Goal: Information Seeking & Learning: Learn about a topic

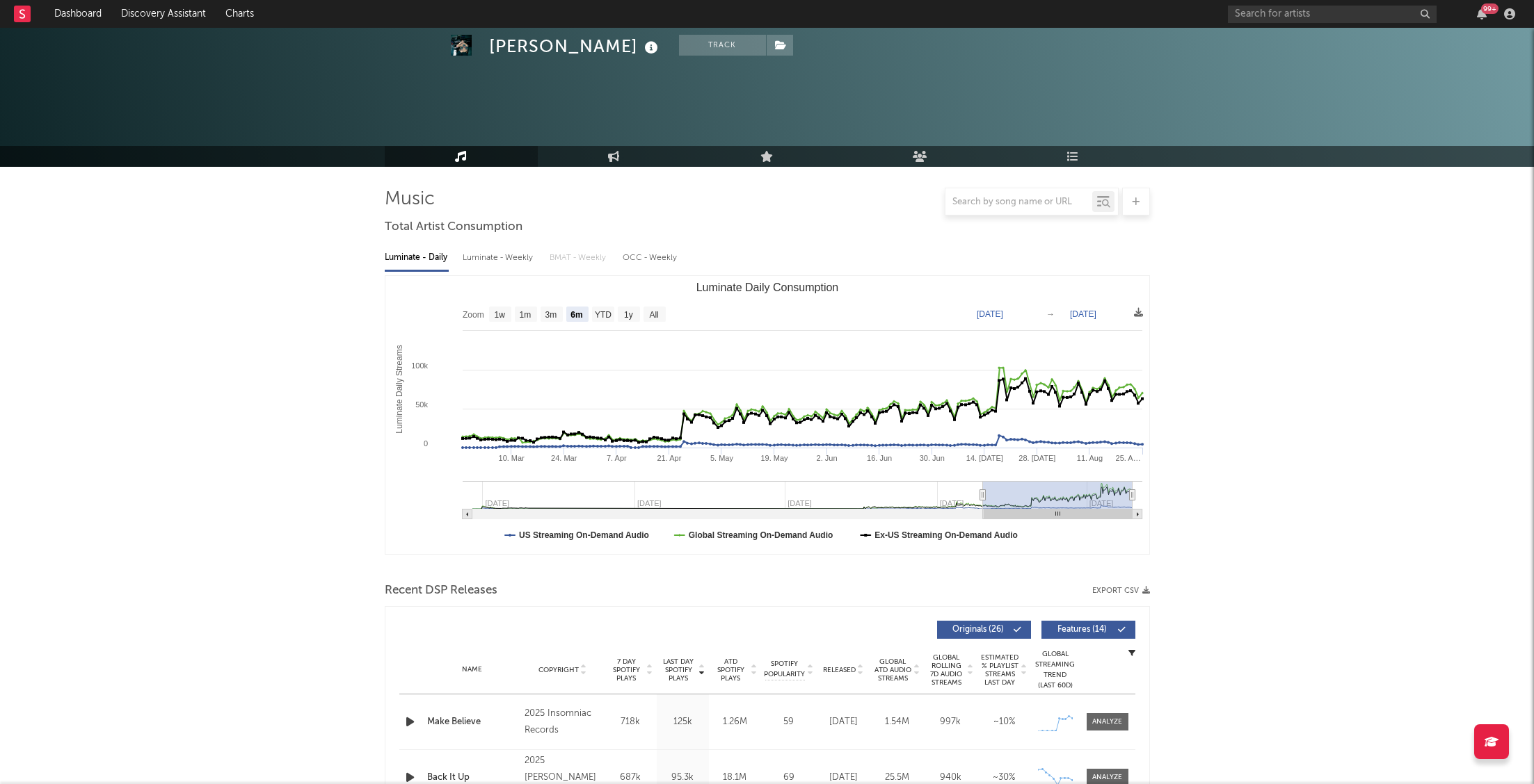
select select "6m"
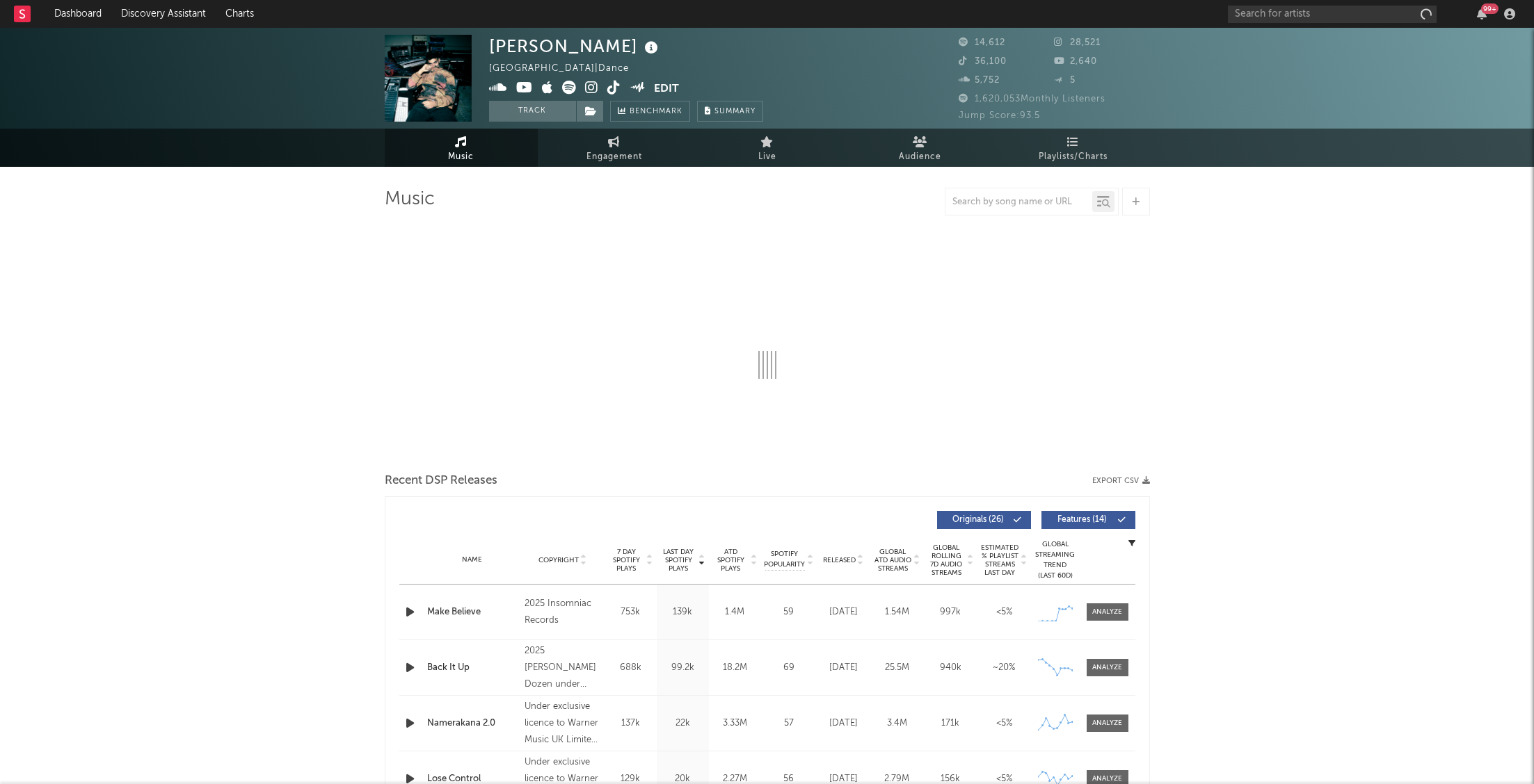
select select "6m"
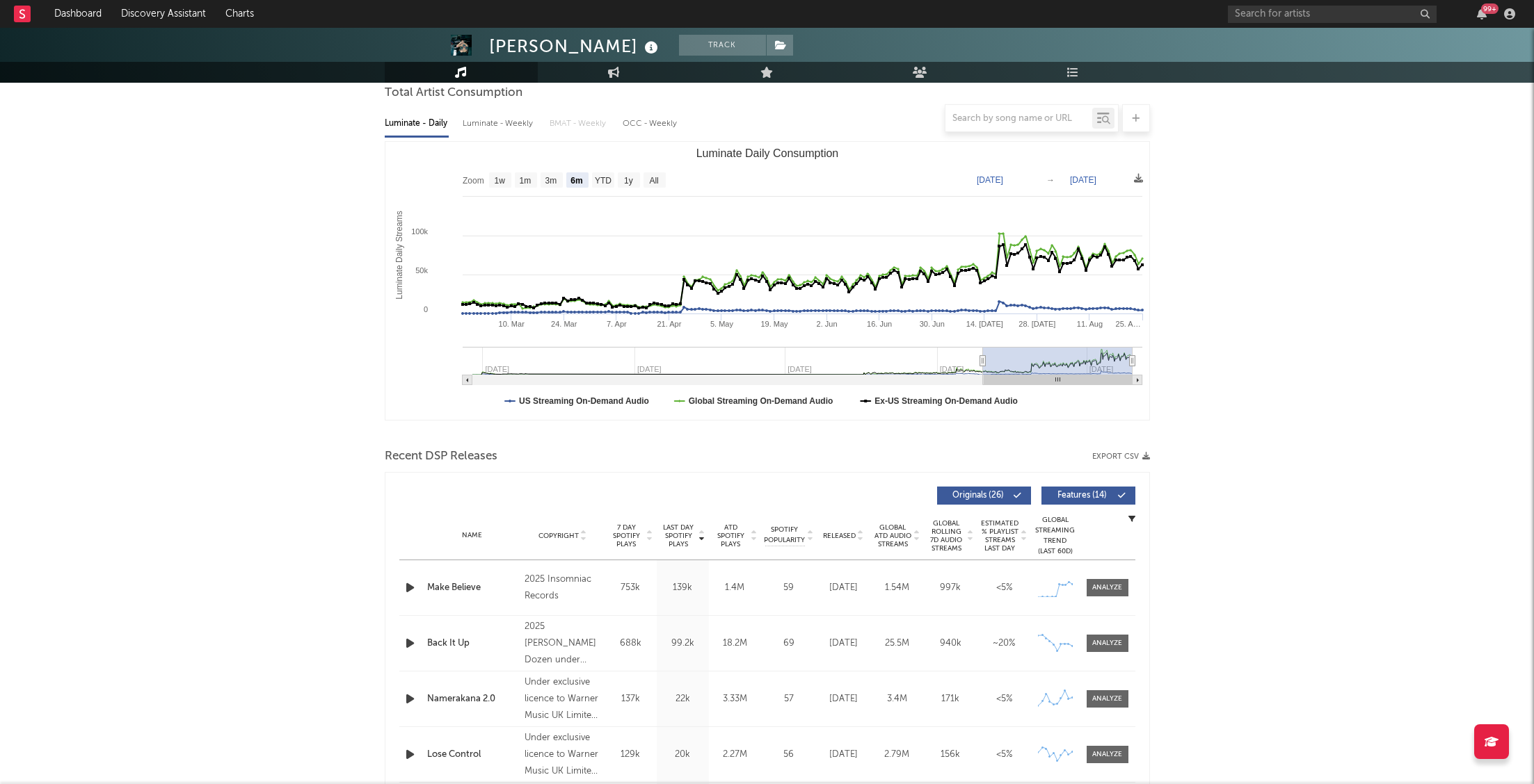
scroll to position [138, 0]
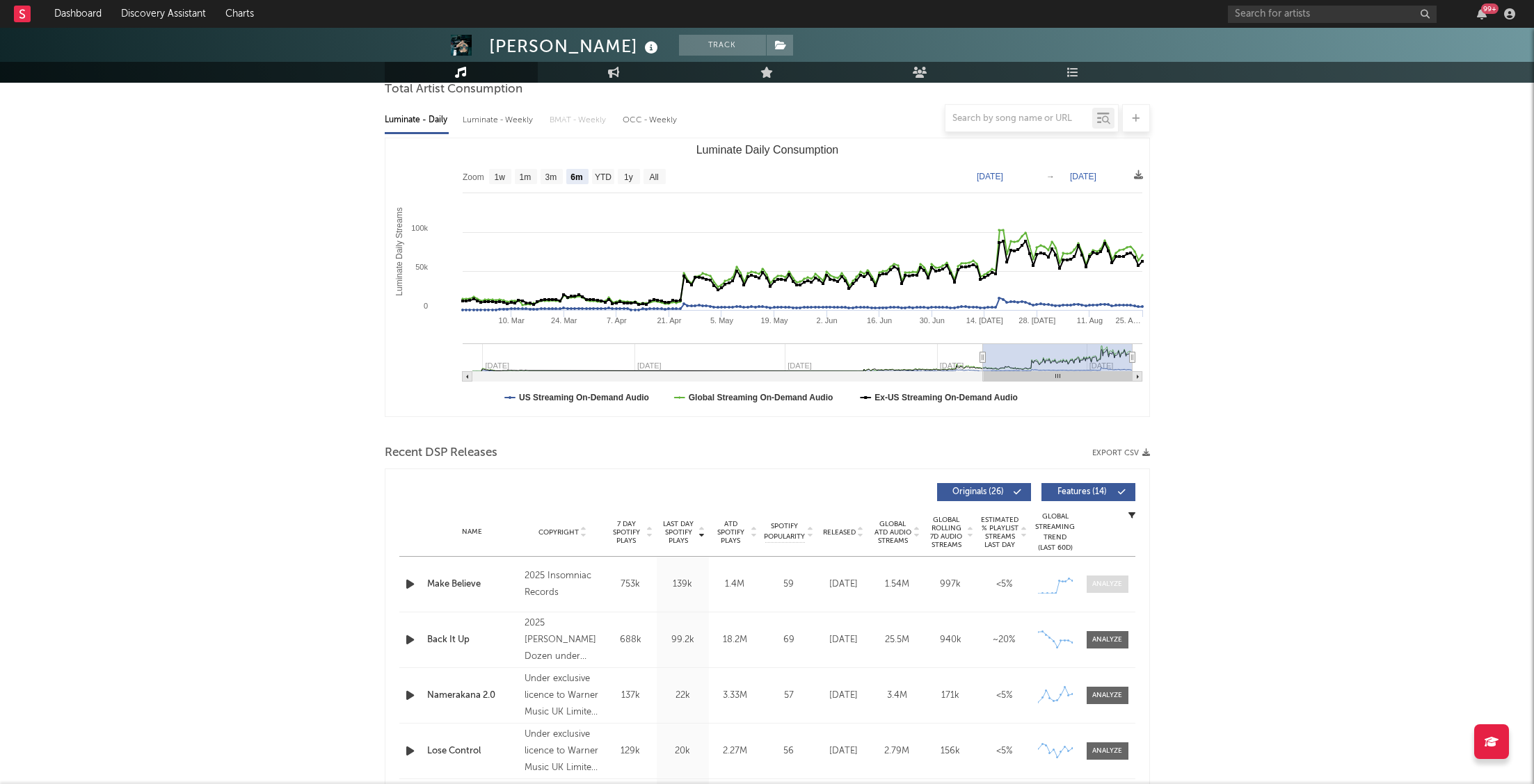
click at [1117, 582] on div at bounding box center [1107, 584] width 30 height 11
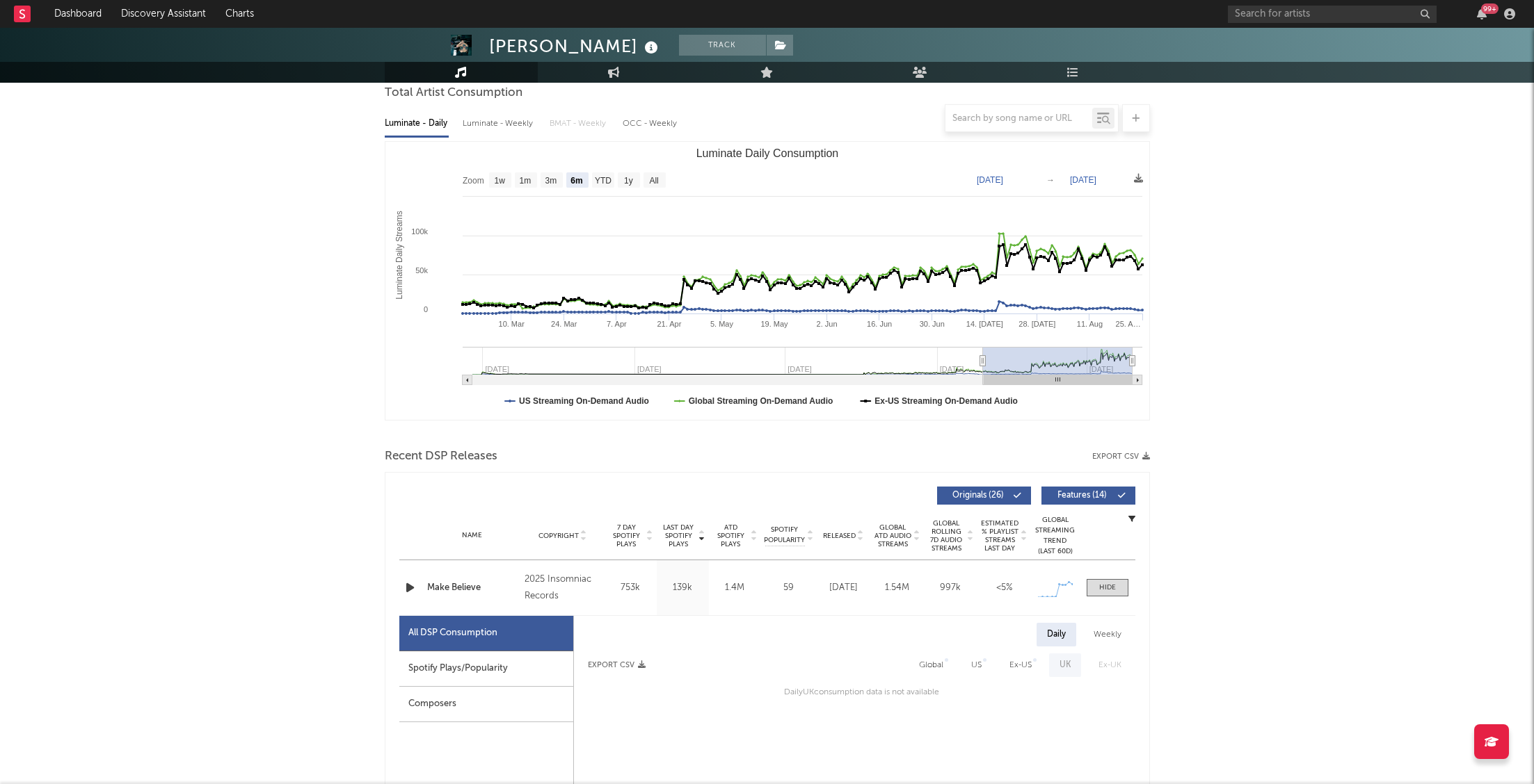
scroll to position [0, 0]
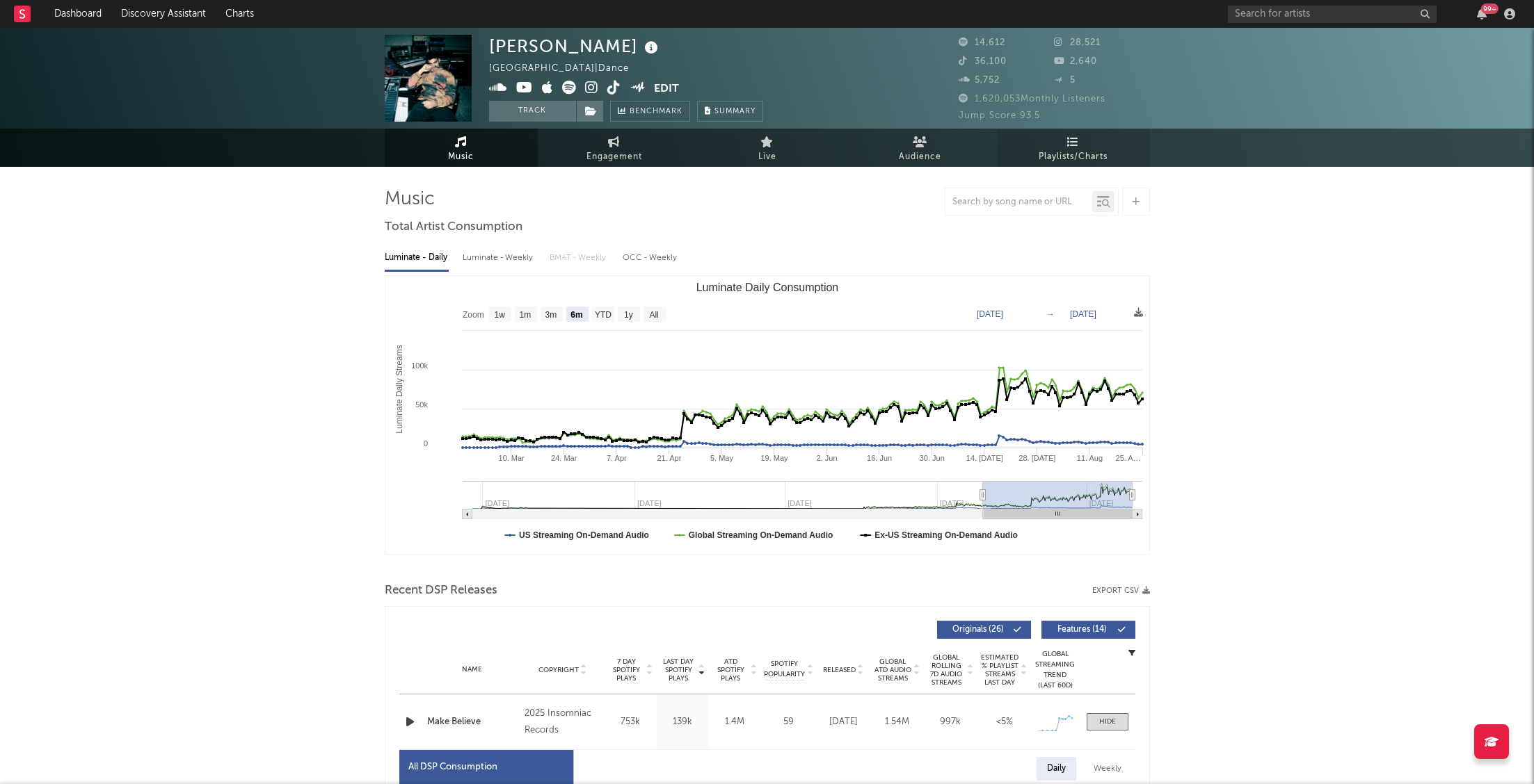
click at [1081, 146] on link "Playlists/Charts" at bounding box center [1072, 148] width 153 height 38
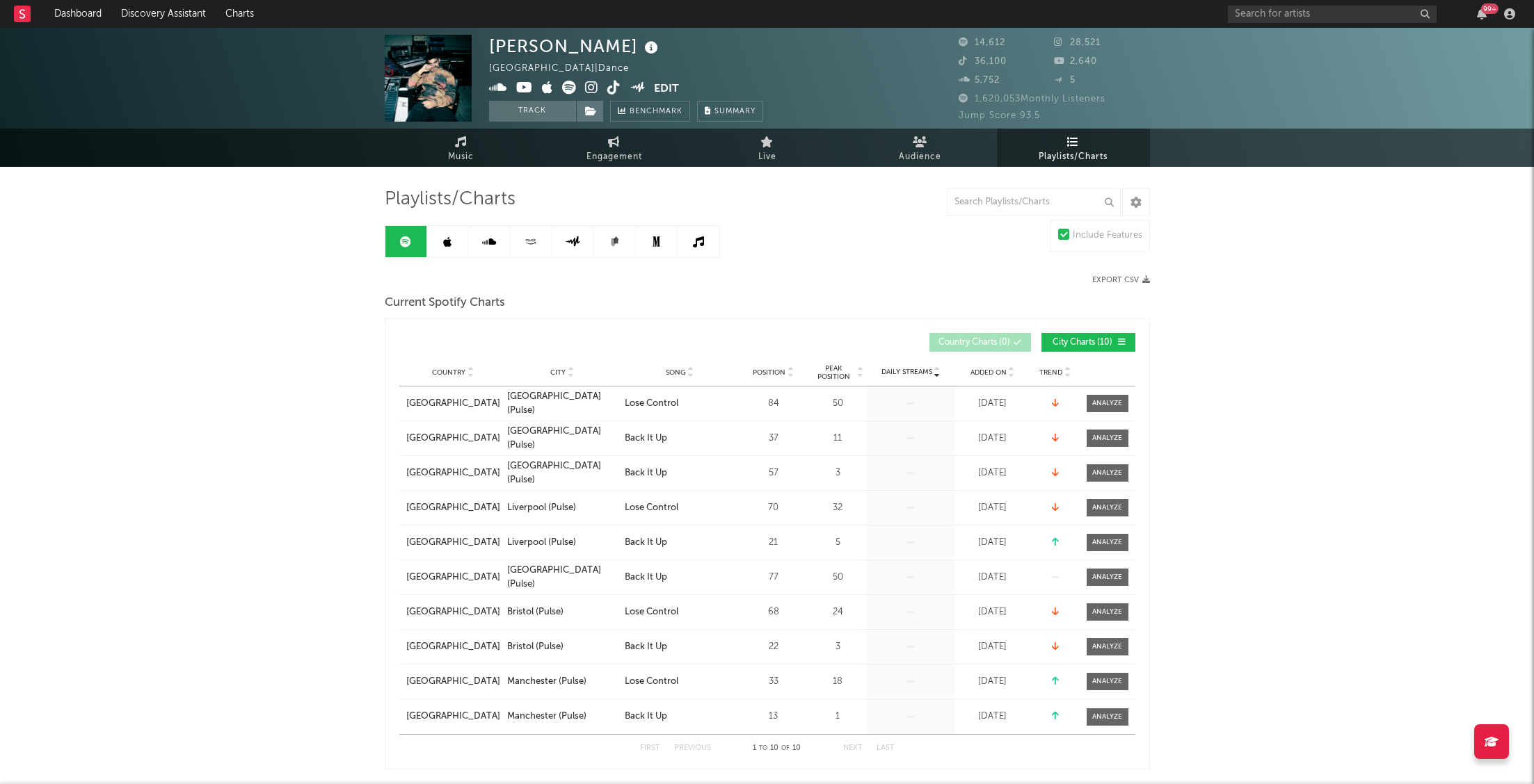
click at [688, 375] on icon at bounding box center [691, 375] width 7 height 6
click at [883, 744] on button "Last" at bounding box center [885, 748] width 18 height 8
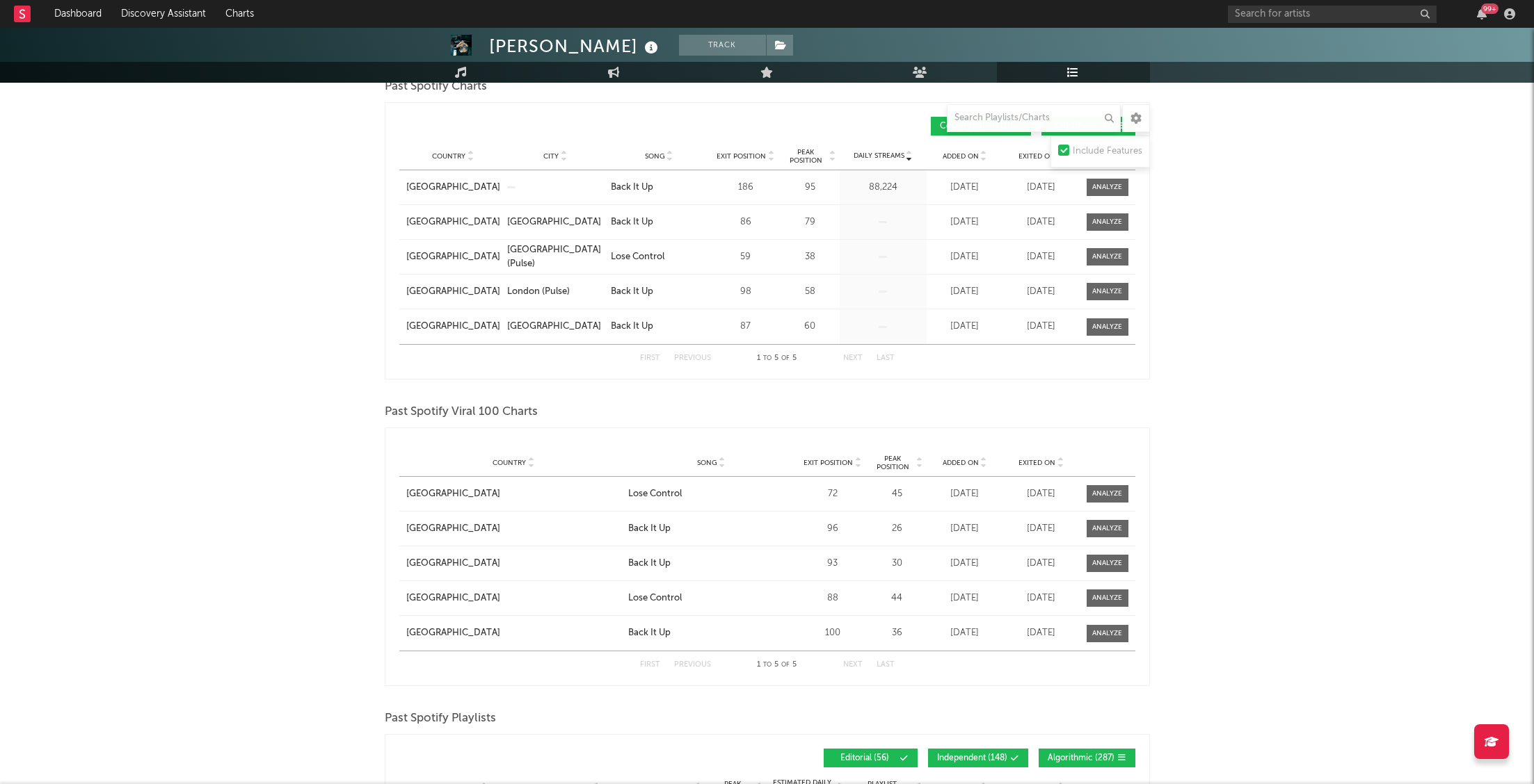
scroll to position [1218, 0]
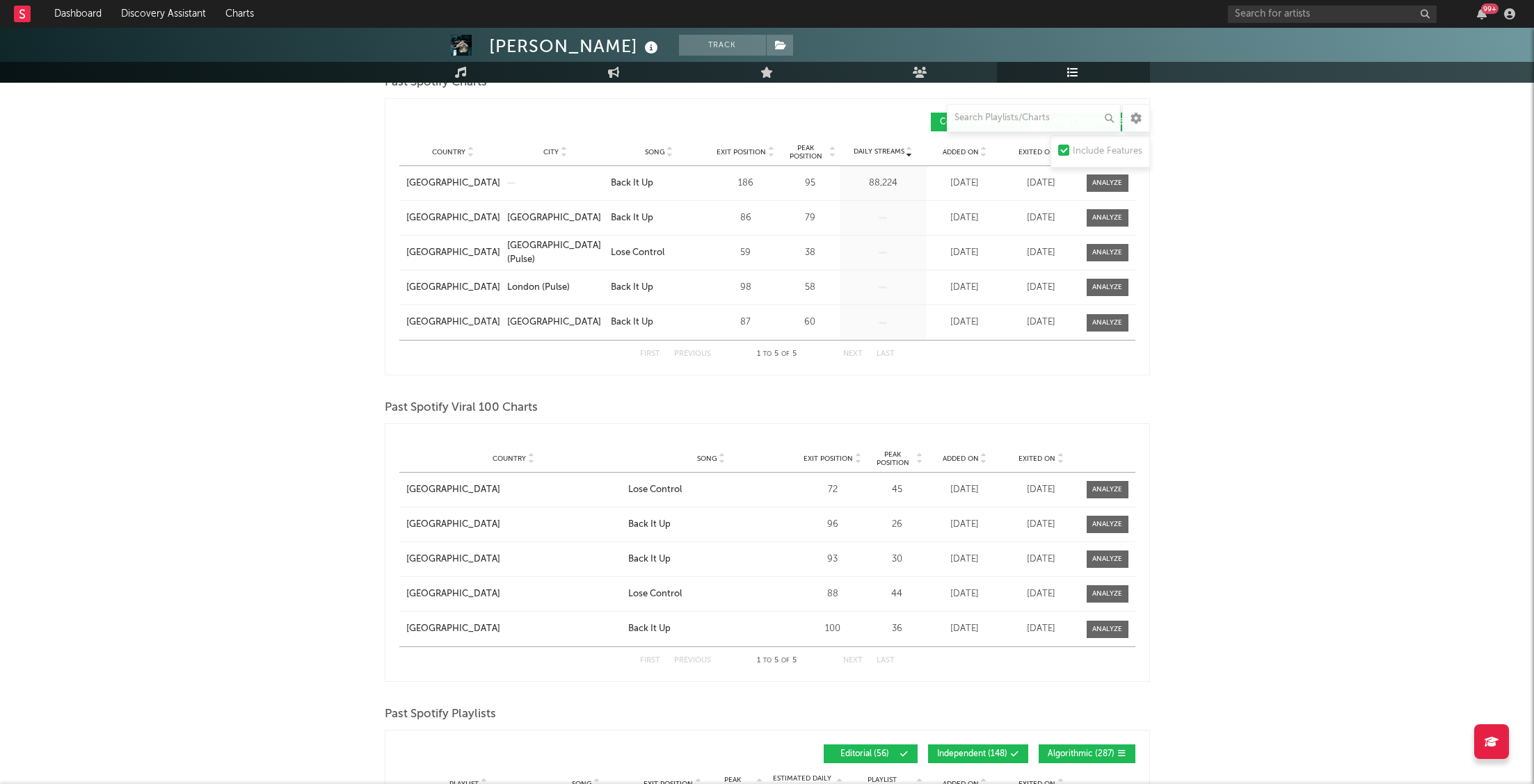
click at [853, 658] on button "Next" at bounding box center [852, 660] width 19 height 8
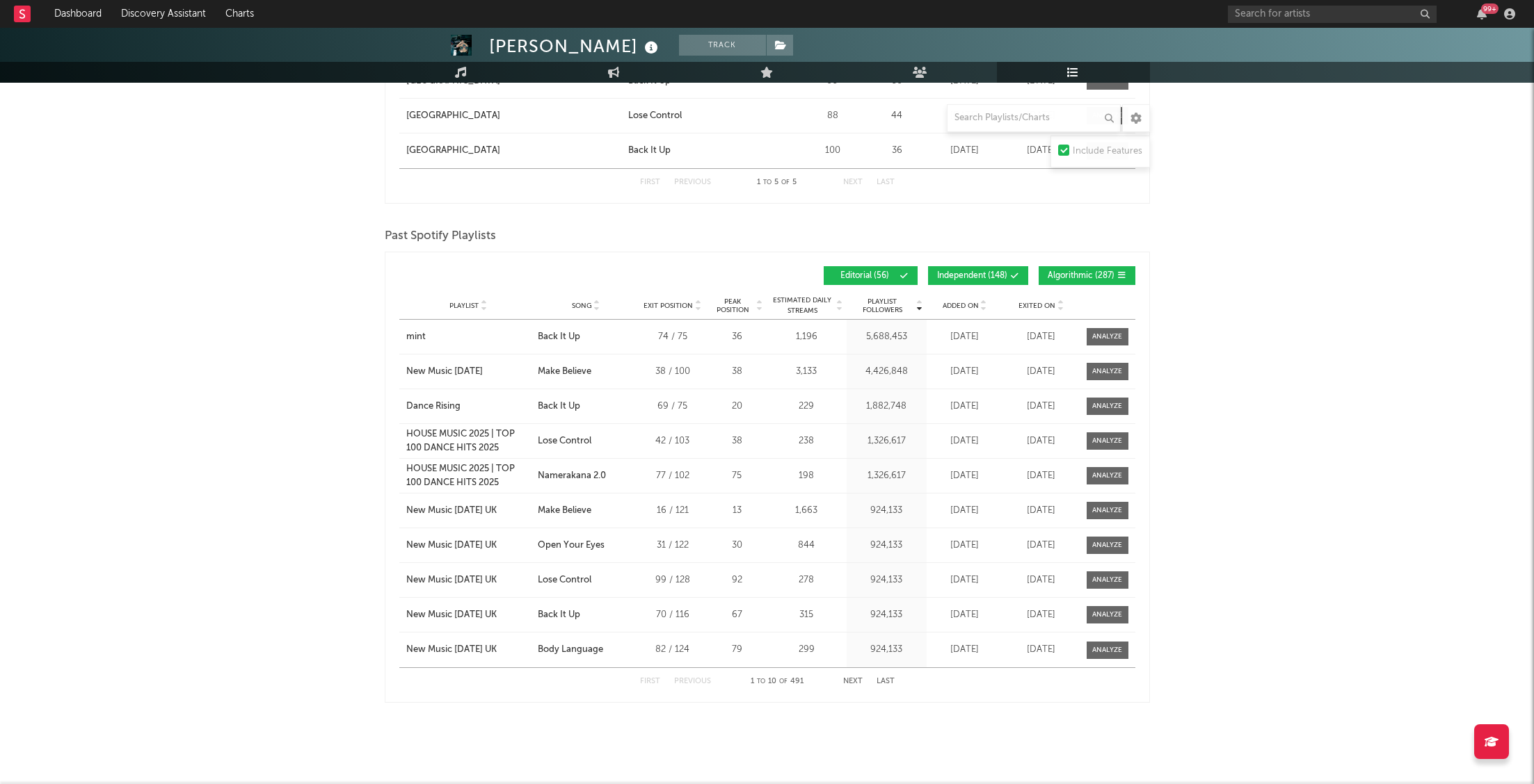
scroll to position [1697, 0]
click at [846, 680] on button "Next" at bounding box center [852, 681] width 19 height 8
